Goal: Task Accomplishment & Management: Complete application form

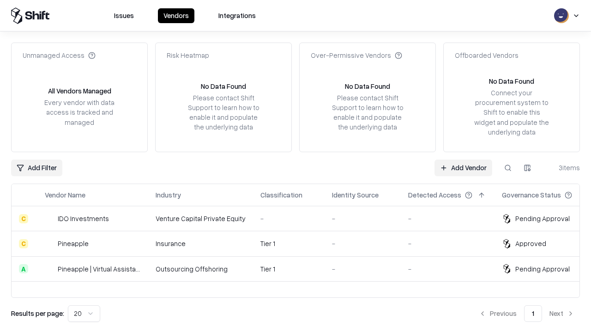
click at [463, 167] on link "Add Vendor" at bounding box center [464, 167] width 58 height 17
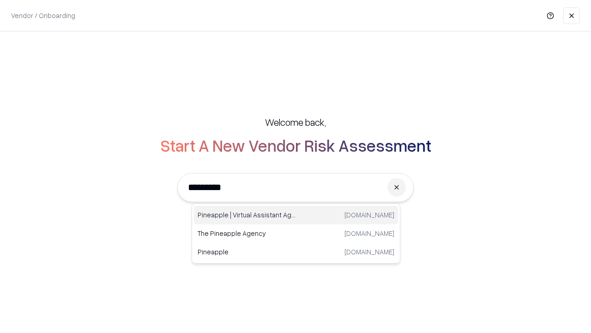
click at [296, 215] on div "Pineapple | Virtual Assistant Agency [DOMAIN_NAME]" at bounding box center [296, 215] width 204 height 18
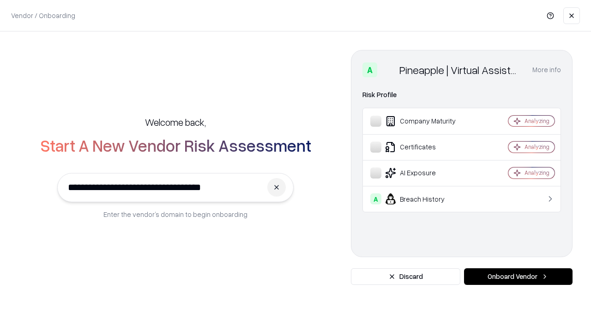
type input "**********"
click at [518, 276] on button "Onboard Vendor" at bounding box center [518, 276] width 109 height 17
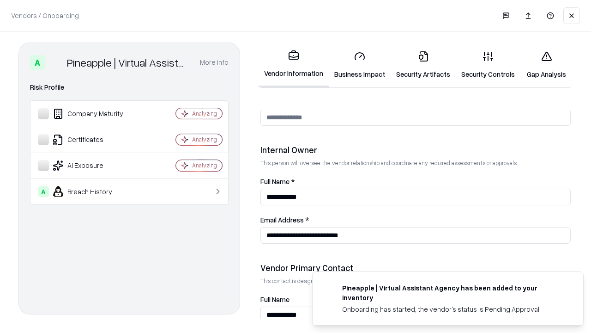
scroll to position [479, 0]
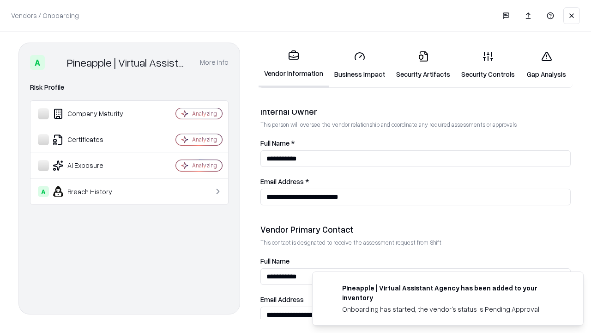
click at [360, 65] on link "Business Impact" at bounding box center [360, 64] width 62 height 43
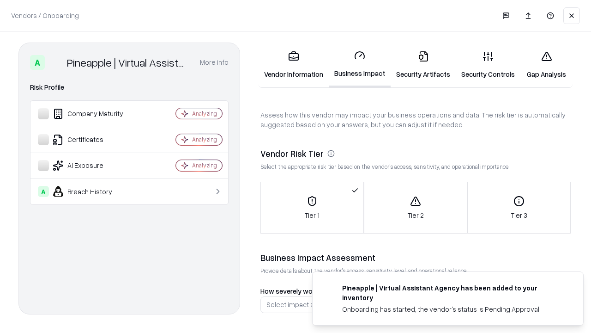
click at [423, 65] on link "Security Artifacts" at bounding box center [423, 64] width 65 height 43
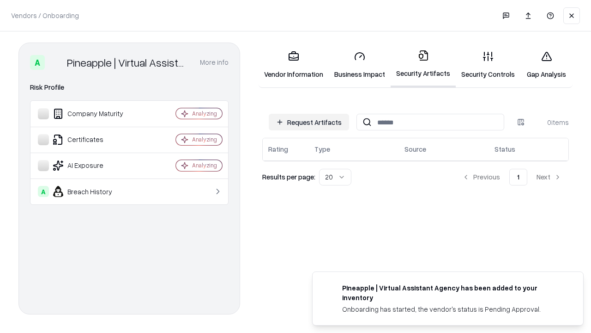
click at [309, 122] on button "Request Artifacts" at bounding box center [309, 122] width 80 height 17
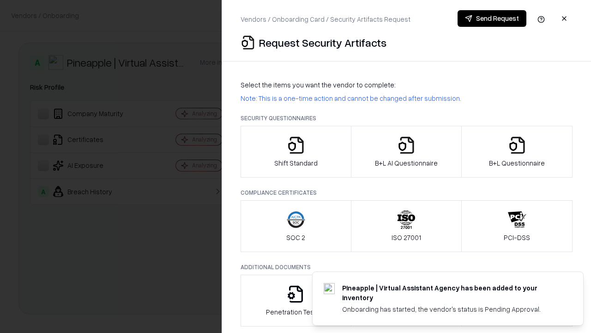
click at [296, 152] on icon "button" at bounding box center [296, 145] width 18 height 18
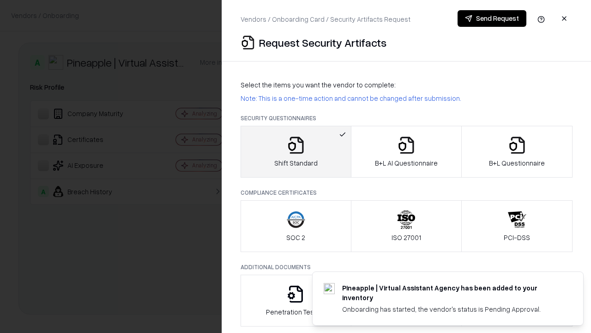
click at [492, 18] on button "Send Request" at bounding box center [492, 18] width 69 height 17
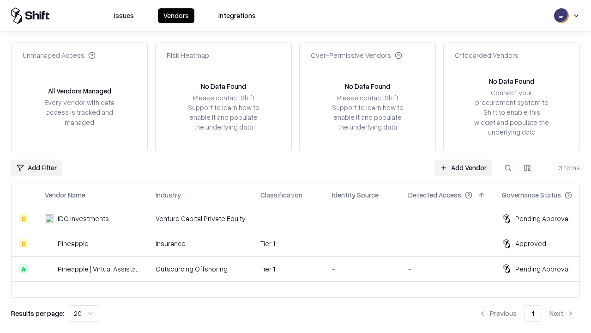
click at [508, 167] on button at bounding box center [508, 167] width 17 height 17
type input "**********"
click at [301, 268] on div "Tier 1" at bounding box center [289, 269] width 57 height 10
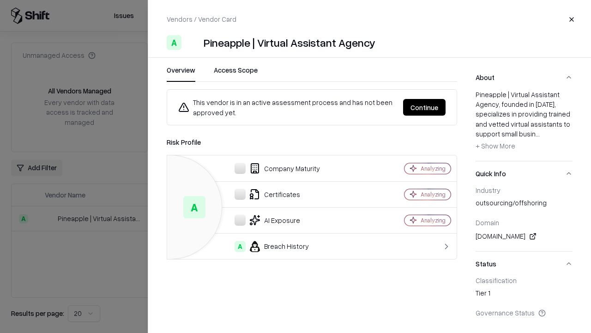
click at [425, 107] on button "Continue" at bounding box center [424, 107] width 43 height 17
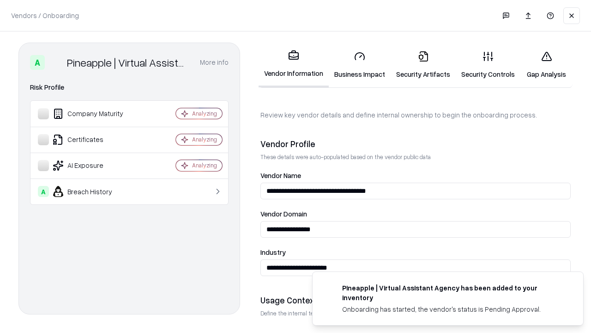
click at [423, 65] on link "Security Artifacts" at bounding box center [423, 64] width 65 height 43
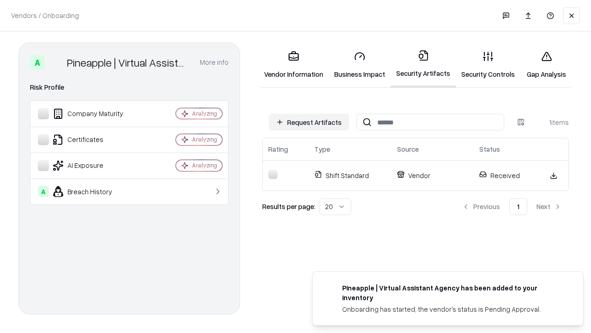
click at [488, 65] on link "Security Controls" at bounding box center [488, 64] width 65 height 43
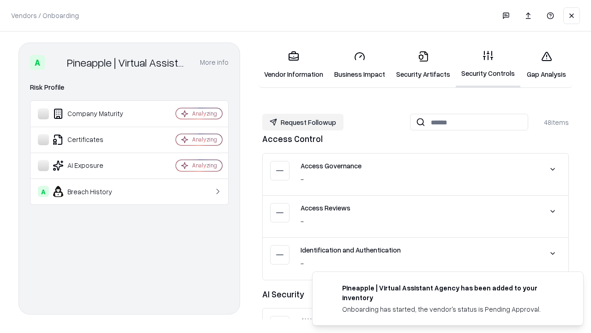
click at [303, 122] on button "Request Followup" at bounding box center [302, 122] width 81 height 17
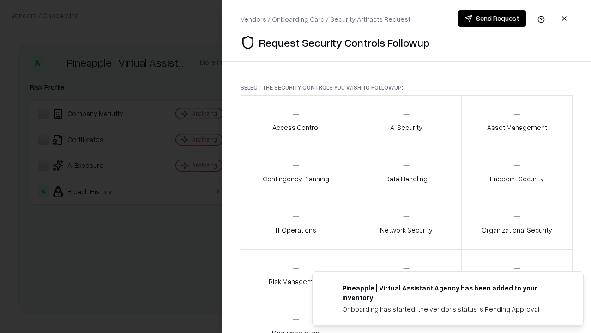
click at [296, 121] on div "Access Control" at bounding box center [296, 121] width 47 height 23
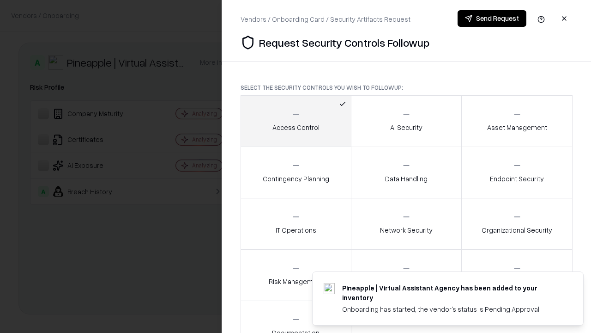
click at [492, 18] on button "Send Request" at bounding box center [492, 18] width 69 height 17
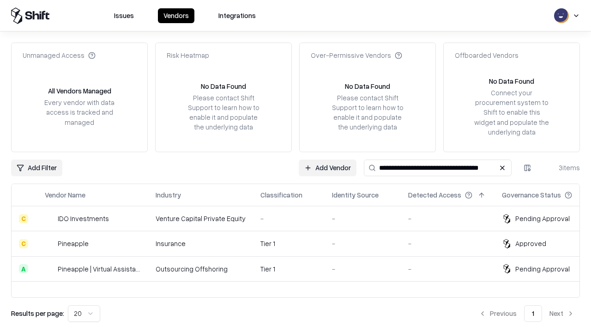
type input "**********"
click at [301, 268] on div "Tier 1" at bounding box center [289, 269] width 57 height 10
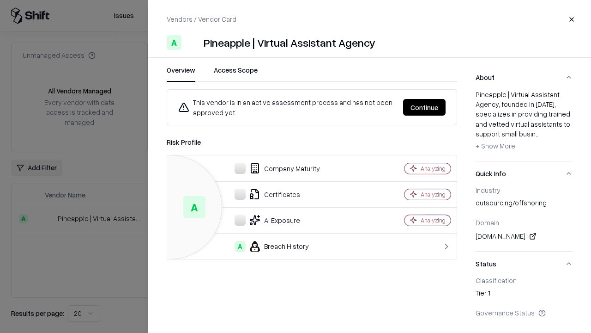
click at [425, 107] on button "Continue" at bounding box center [424, 107] width 43 height 17
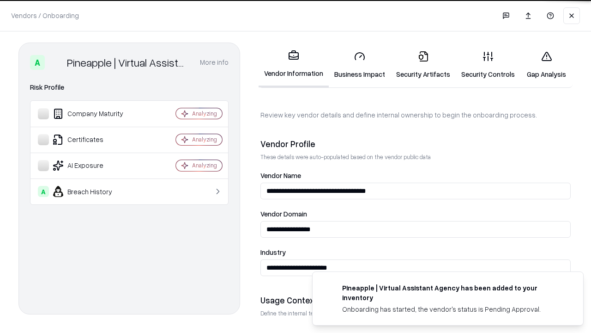
click at [547, 65] on link "Gap Analysis" at bounding box center [547, 64] width 52 height 43
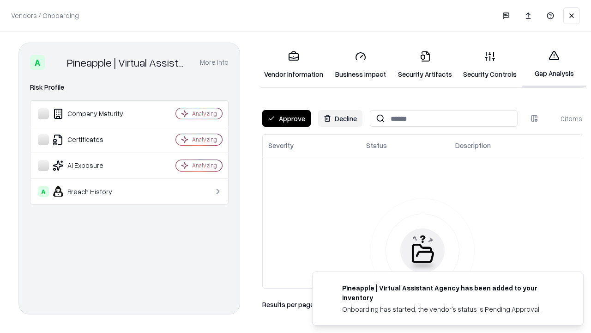
click at [286, 118] on button "Approve" at bounding box center [286, 118] width 49 height 17
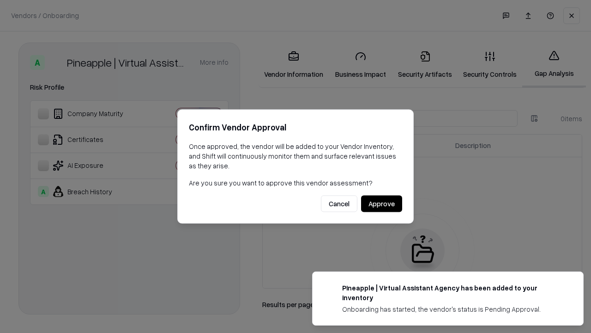
click at [382, 203] on button "Approve" at bounding box center [381, 203] width 41 height 17
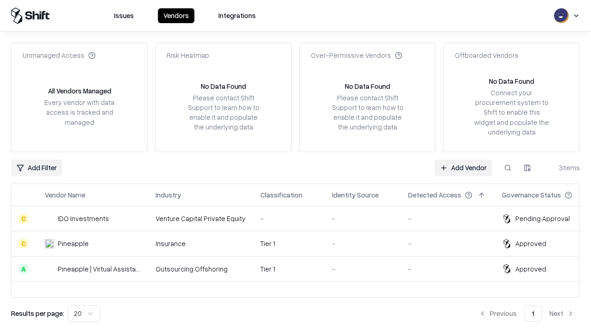
type input "**********"
click at [463, 167] on link "Add Vendor" at bounding box center [464, 167] width 58 height 17
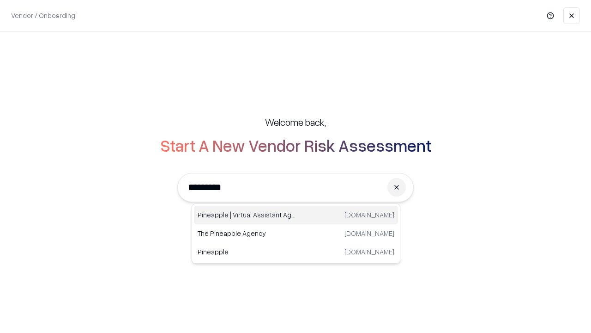
click at [296, 215] on div "Pineapple | Virtual Assistant Agency [DOMAIN_NAME]" at bounding box center [296, 215] width 204 height 18
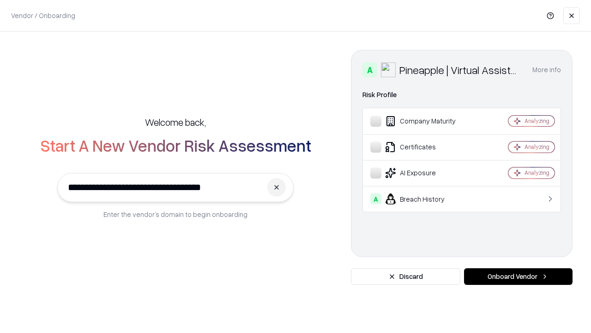
type input "**********"
click at [518, 276] on button "Onboard Vendor" at bounding box center [518, 276] width 109 height 17
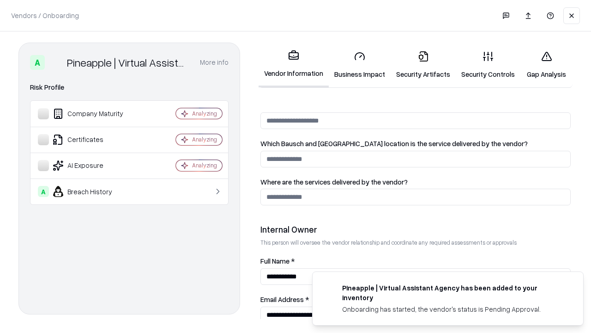
scroll to position [479, 0]
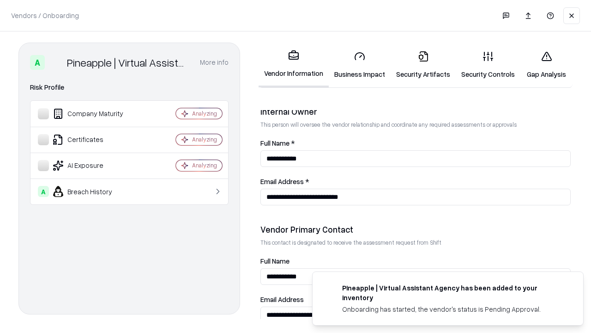
click at [547, 65] on link "Gap Analysis" at bounding box center [547, 64] width 52 height 43
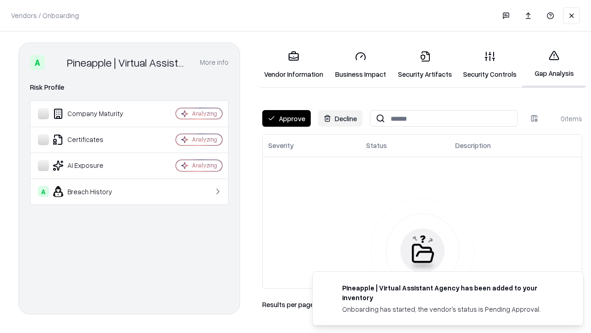
click at [286, 118] on button "Approve" at bounding box center [286, 118] width 49 height 17
